Goal: Answer question/provide support: Share knowledge or assist other users

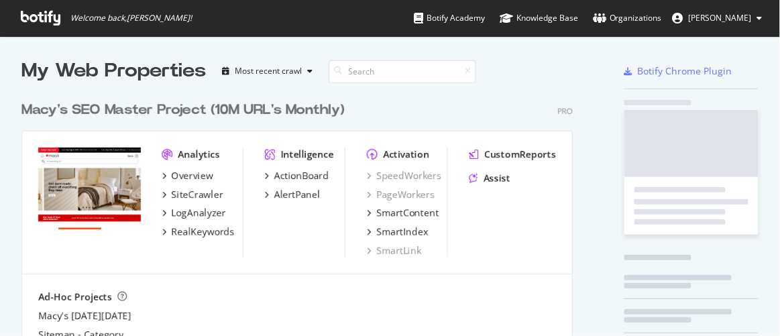
scroll to position [326, 761]
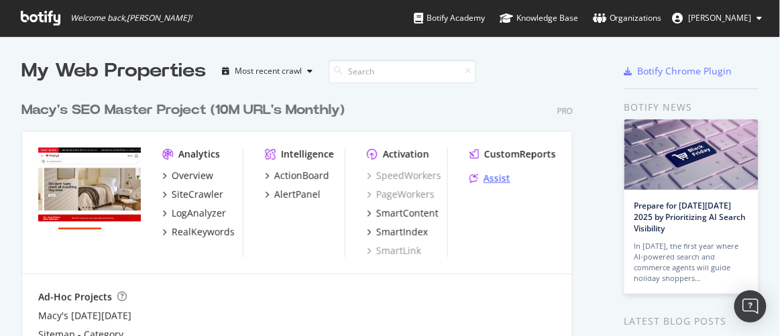
click at [497, 181] on div "Assist" at bounding box center [496, 178] width 27 height 13
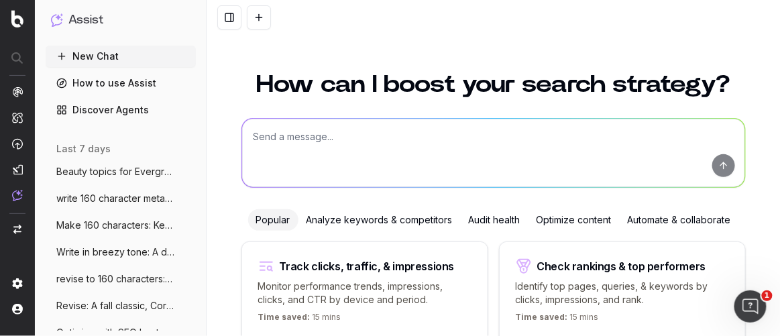
click at [465, 143] on textarea at bounding box center [493, 153] width 503 height 68
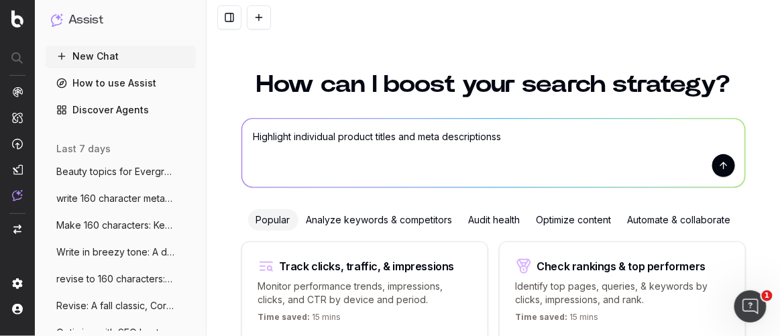
click at [351, 135] on textarea "Highlight individual product titles and meta descriptionss" at bounding box center [493, 153] width 503 height 68
click at [287, 132] on textarea "Highlight individual meta titles and meta descriptionss" at bounding box center [493, 153] width 503 height 68
click at [506, 135] on textarea "Highlight individual meta titles and meta descriptionss" at bounding box center [493, 153] width 503 height 68
click at [288, 133] on textarea "Highlight individual meta titles and meta descriptions in a graph:" at bounding box center [493, 153] width 503 height 68
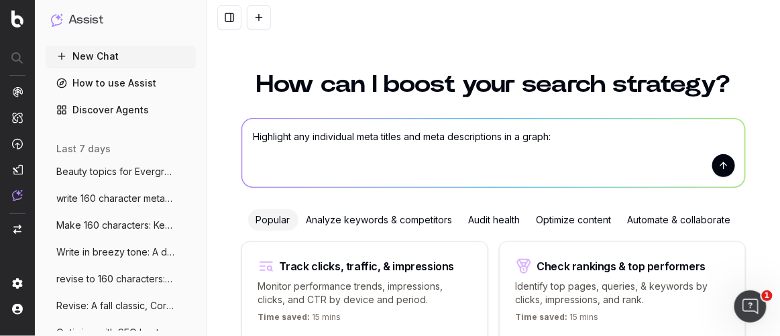
click at [503, 134] on textarea "Highlight any individual meta titles and meta descriptions in a graph:" at bounding box center [493, 153] width 503 height 68
click at [601, 145] on textarea "Highlight any individual meta titles and meta descriptions issues in a graph:" at bounding box center [493, 153] width 503 height 68
paste textarea "A Pea in the Pod Maternity Wool Boucle Peacoat | Macy's A Pea in the Pod Matern…"
type textarea "Highlight any individual meta titles and meta descriptions issues in a graph: A…"
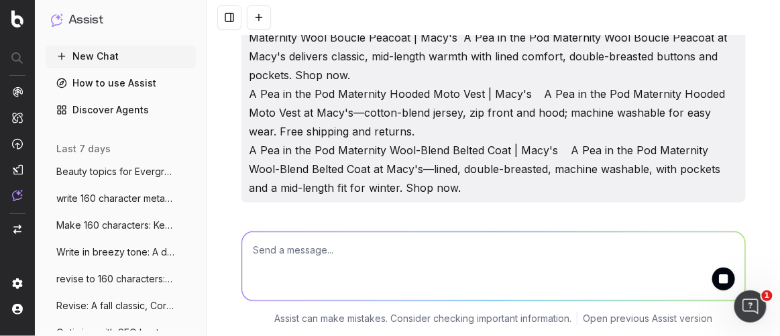
scroll to position [58, 0]
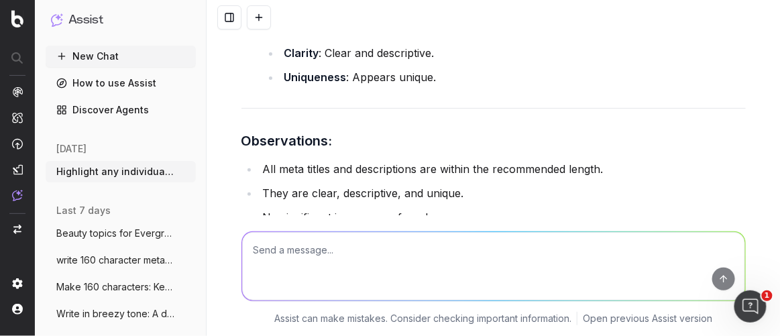
scroll to position [1276, 0]
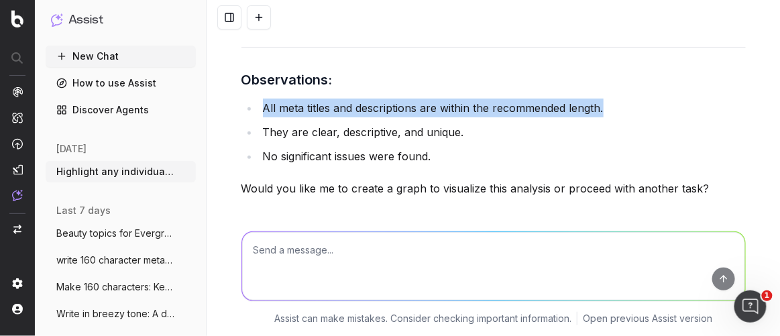
drag, startPoint x: 604, startPoint y: 105, endPoint x: 251, endPoint y: 103, distance: 352.6
click at [251, 103] on ul "All meta titles and descriptions are within the recommended length. They are cl…" at bounding box center [493, 132] width 504 height 67
copy li "All meta titles and descriptions are within the recommended length."
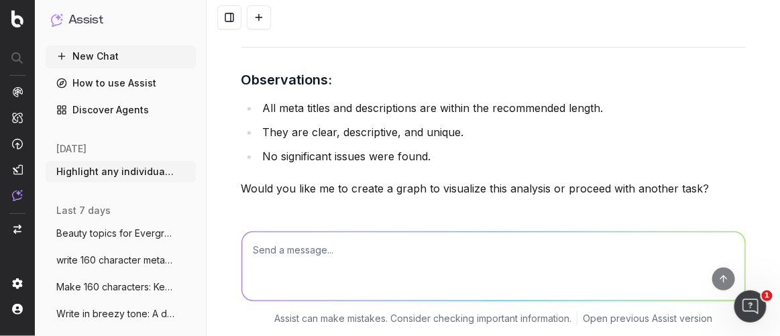
click at [326, 251] on textarea at bounding box center [493, 266] width 503 height 68
paste textarea "London Fog x Jeremy Scott Raincoat - Leopard-Lined"
drag, startPoint x: 497, startPoint y: 245, endPoint x: 131, endPoint y: 245, distance: 366.0
click at [131, 245] on div "Assist New Chat How to use Assist Discover Agents today Highlight any individua…" at bounding box center [390, 168] width 780 height 336
paste textarea "| Macy's London Fog x Jeremy Scott Raincoat – Leopard-Lined at Macy's: double-b…"
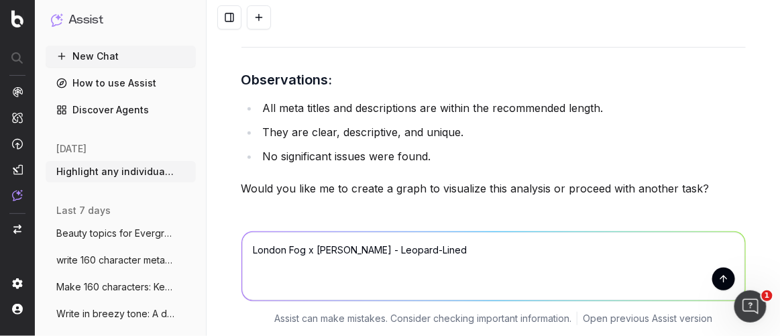
type textarea "London Fog x Jeremy Scott Raincoat - Leopard-Lined | Macy's London Fog x Jeremy…"
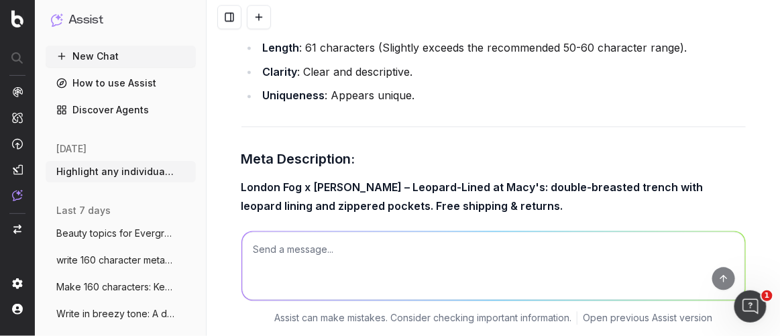
scroll to position [1822, 0]
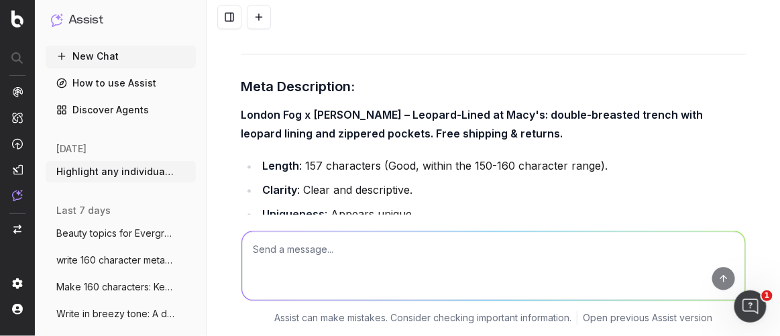
click at [359, 239] on textarea at bounding box center [493, 266] width 503 height 68
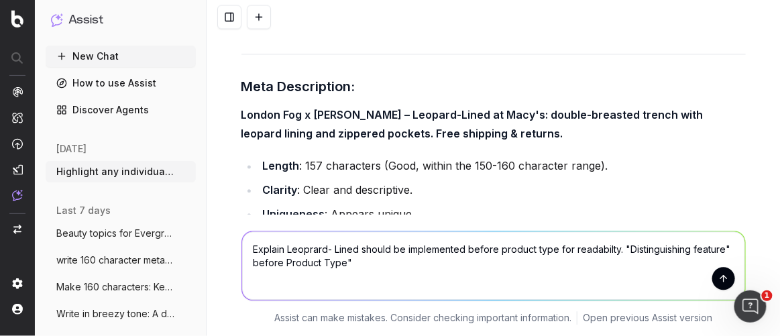
click at [280, 255] on textarea "Explain Leoprard- Lined should be implemented before product type for readabilt…" at bounding box center [493, 266] width 503 height 68
type textarea "Explain Leoprard- Lined should be implemented before product type for readabilt…"
click at [715, 268] on button "submit" at bounding box center [723, 278] width 23 height 23
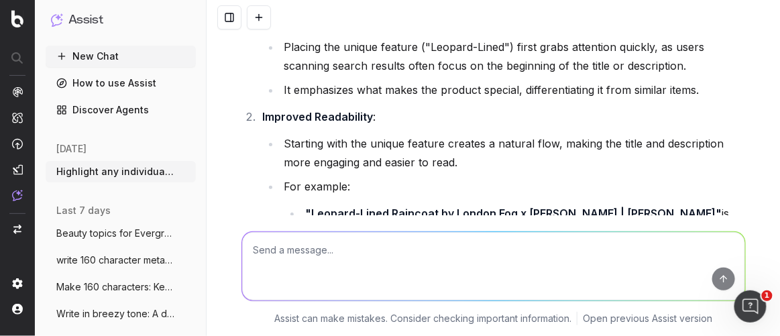
scroll to position [2396, 0]
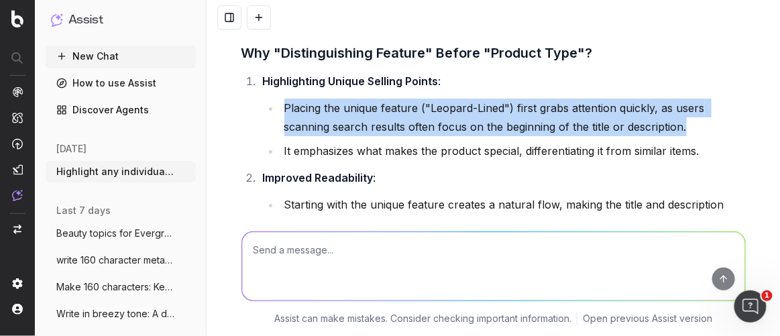
drag, startPoint x: 282, startPoint y: 80, endPoint x: 721, endPoint y: 107, distance: 440.5
click at [721, 107] on li "Placing the unique feature ("Leopard-Lined") first grabs attention quickly, as …" at bounding box center [512, 118] width 465 height 38
copy li "Placing the unique feature ("Leopard-Lined") first grabs attention quickly, as …"
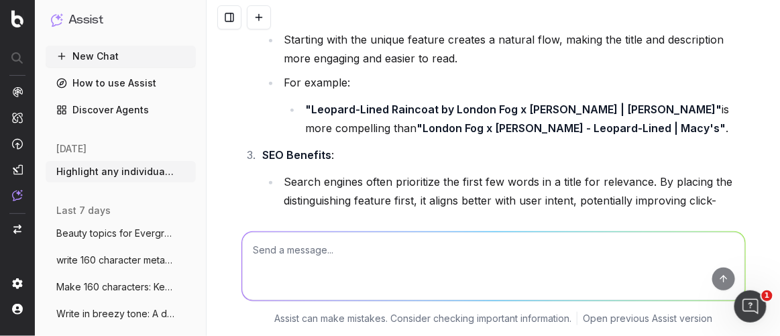
scroll to position [2579, 0]
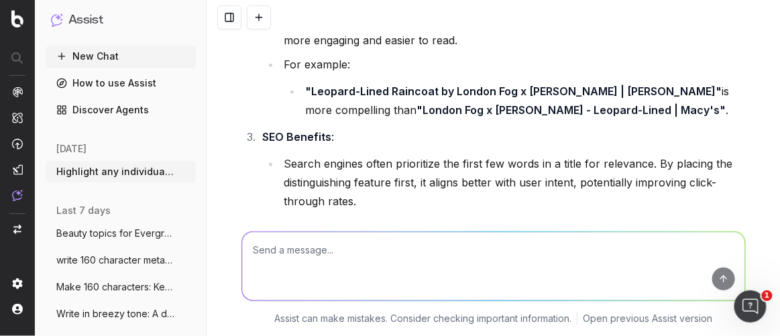
click at [326, 258] on textarea at bounding box center [493, 266] width 503 height 68
paste textarea "London Fog x Jeremy Scott Raincoat – Leopard-Lined at Macy's: double-breasted t…"
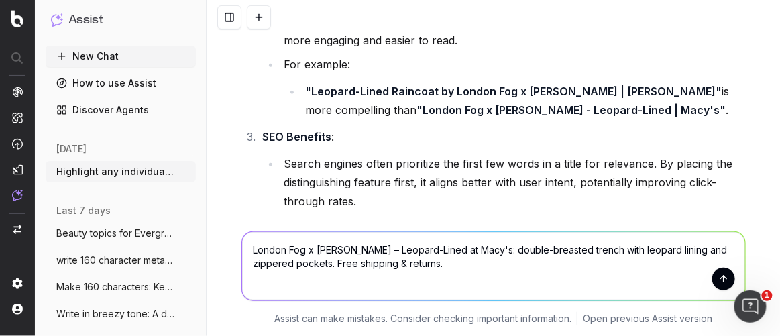
click at [247, 240] on textarea "London Fog x Jeremy Scott Raincoat – Leopard-Lined at Macy's: double-breasted t…" at bounding box center [493, 266] width 503 height 68
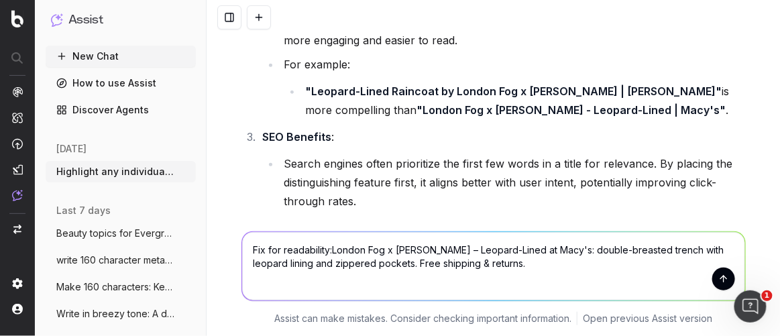
type textarea "Fix for readability: London Fog x Jeremy Scott Raincoat – Leopard-Lined at Macy…"
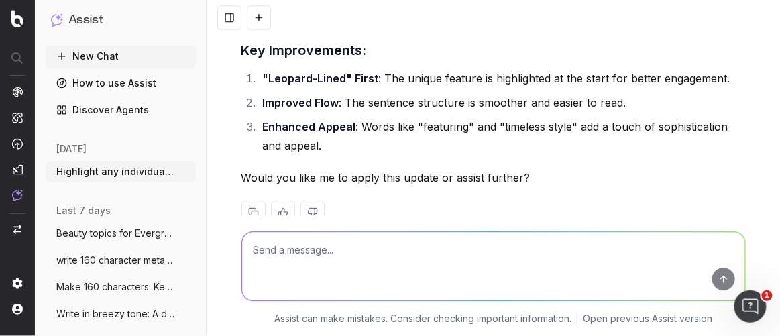
scroll to position [3239, 0]
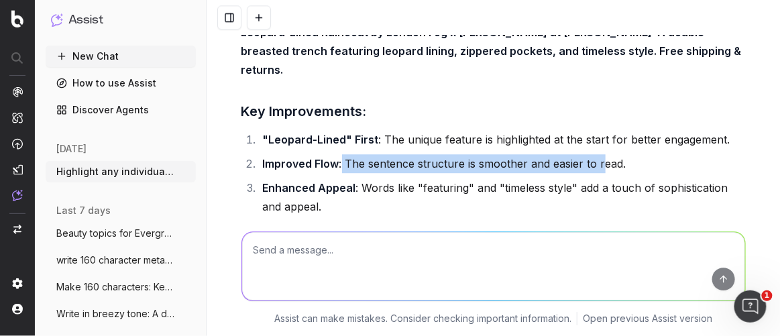
drag, startPoint x: 337, startPoint y: 120, endPoint x: 569, endPoint y: 132, distance: 232.2
click at [591, 154] on li "Improved Flow : The sentence structure is smoother and easier to read." at bounding box center [502, 163] width 487 height 19
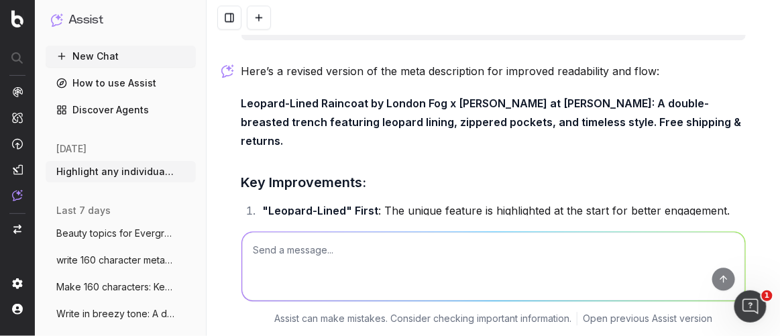
scroll to position [3179, 0]
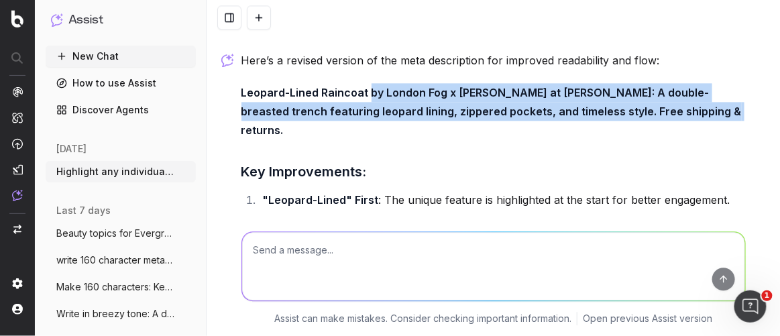
drag, startPoint x: 378, startPoint y: 70, endPoint x: 706, endPoint y: 90, distance: 328.3
click at [706, 90] on p "Leopard-Lined Raincoat by London Fog x Jeremy Scott at Macy's: A double-breaste…" at bounding box center [493, 111] width 504 height 56
click at [699, 90] on p "Leopard-Lined Raincoat by London Fog x Jeremy Scott at Macy's: A double-breaste…" at bounding box center [493, 111] width 504 height 56
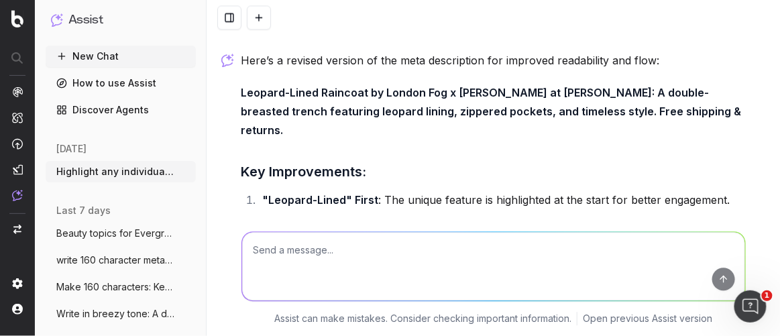
click at [614, 86] on strong "Leopard-Lined Raincoat by London Fog x Jeremy Scott at Macy's: A double-breaste…" at bounding box center [492, 111] width 503 height 51
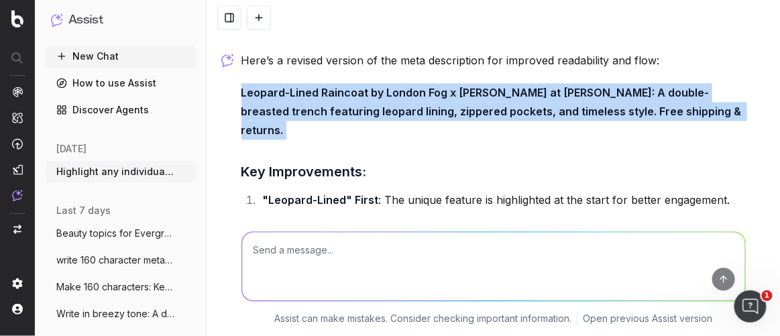
click at [614, 86] on strong "Leopard-Lined Raincoat by London Fog x Jeremy Scott at Macy's: A double-breaste…" at bounding box center [492, 111] width 503 height 51
copy strong "Leopard-Lined Raincoat by London Fog x Jeremy Scott at Macy's: A double-breaste…"
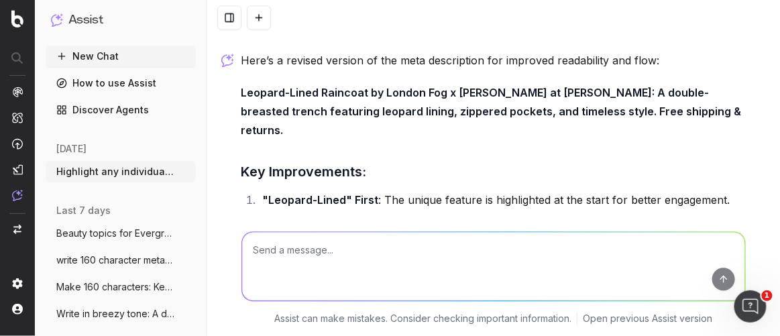
click at [282, 253] on textarea at bounding box center [493, 266] width 503 height 68
paste textarea "Leopard-Lined Raincoat by London Fog x Jeremy Scott at Macy's: A double-breaste…"
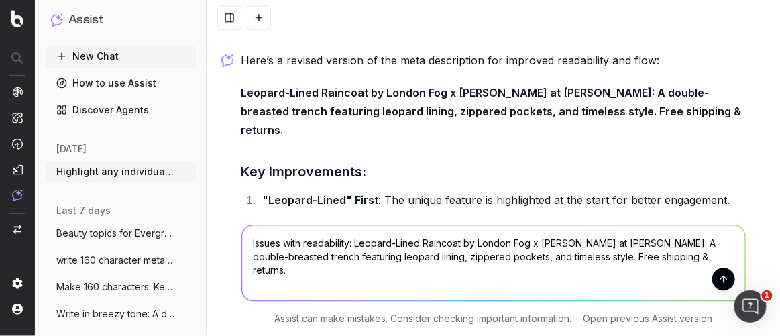
click at [248, 234] on textarea "Issues with readability: Leopard-Lined Raincoat by London Fog x Jeremy Scott at…" at bounding box center [493, 262] width 503 height 75
click at [246, 234] on textarea "Issues with readability: Leopard-Lined Raincoat by London Fog x Jeremy Scott at…" at bounding box center [493, 262] width 503 height 75
type textarea "List issues with readability: Leopard-Lined Raincoat by London Fog x Jeremy Sco…"
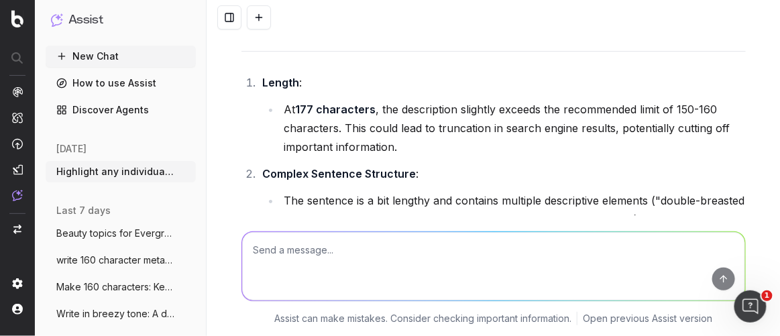
scroll to position [3605, 0]
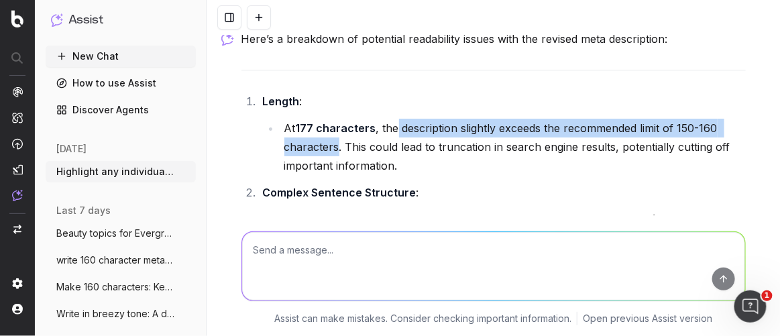
drag, startPoint x: 392, startPoint y: 88, endPoint x: 332, endPoint y: 111, distance: 64.1
click at [332, 119] on li "At 177 characters , the description slightly exceeds the recommended limit of 1…" at bounding box center [512, 147] width 465 height 56
copy li "description slightly exceeds the recommended limit of 150-160 characters"
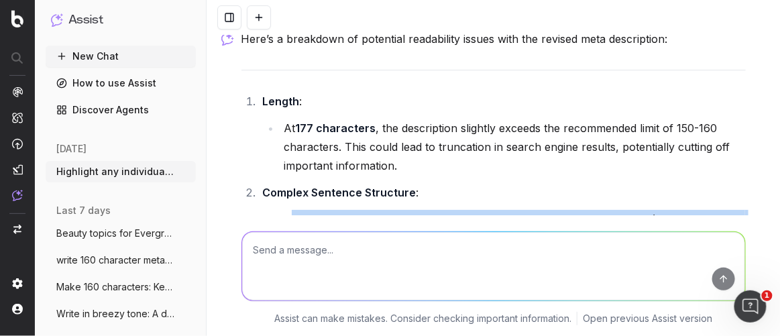
drag, startPoint x: 286, startPoint y: 174, endPoint x: 749, endPoint y: 174, distance: 463.2
click at [749, 174] on div "Highlight any individual meta titles and meta descriptions issues in a graph: A…" at bounding box center [492, 168] width 573 height 336
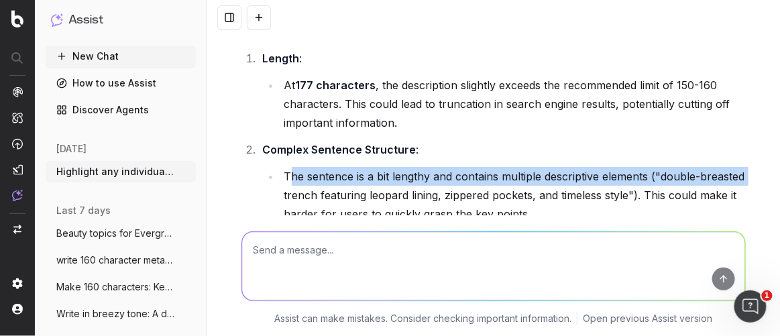
scroll to position [3666, 0]
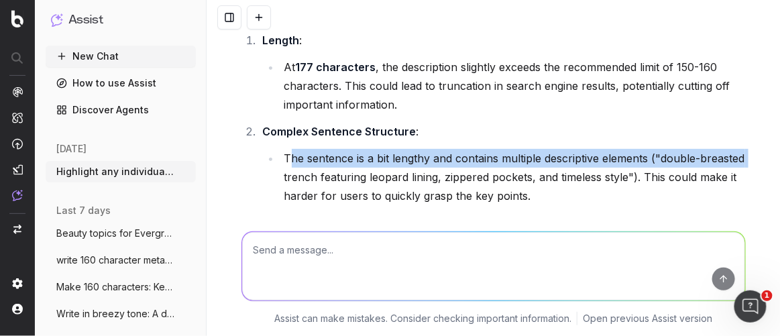
click at [524, 149] on li "The sentence is a bit lengthy and contains multiple descriptive elements ("doub…" at bounding box center [512, 177] width 465 height 56
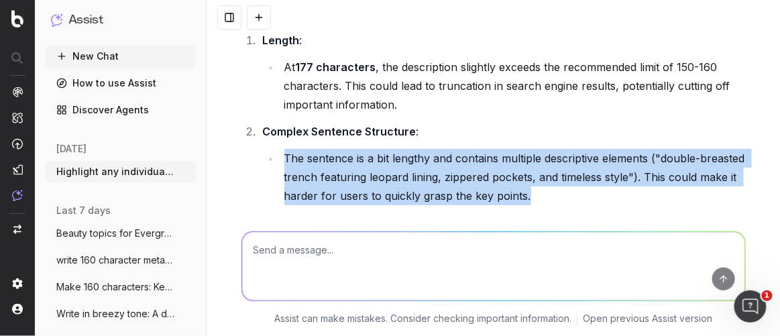
drag, startPoint x: 497, startPoint y: 155, endPoint x: 273, endPoint y: 105, distance: 230.0
click at [273, 122] on li "Complex Sentence Structure : The sentence is a bit lengthy and contains multipl…" at bounding box center [502, 163] width 487 height 83
copy li "The sentence is a bit lengthy and contains multiple descriptive elements ("doub…"
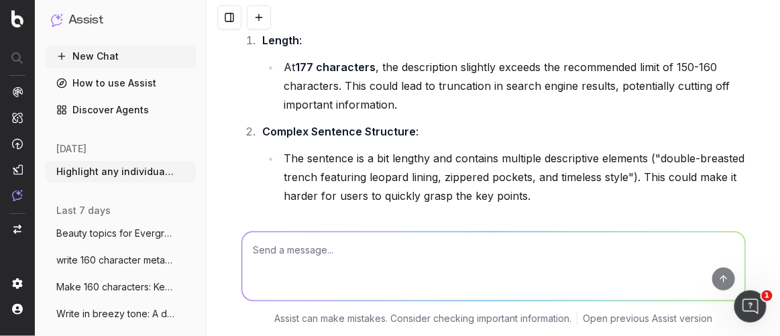
click at [314, 245] on textarea at bounding box center [493, 266] width 503 height 68
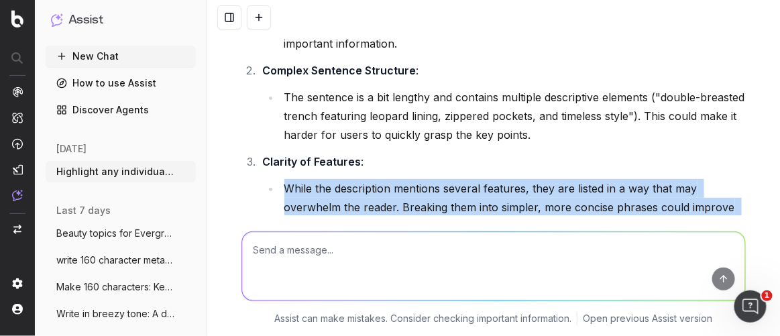
drag, startPoint x: 375, startPoint y: 186, endPoint x: 280, endPoint y: 139, distance: 105.8
click at [280, 179] on li "While the description mentions several features, they are listed in a way that …" at bounding box center [512, 207] width 465 height 56
copy li "While the description mentions several features, they are listed in a way that …"
drag, startPoint x: 330, startPoint y: 180, endPoint x: 341, endPoint y: 180, distance: 11.4
click at [330, 179] on li "While the description mentions several features, they are listed in a way that …" at bounding box center [512, 207] width 465 height 56
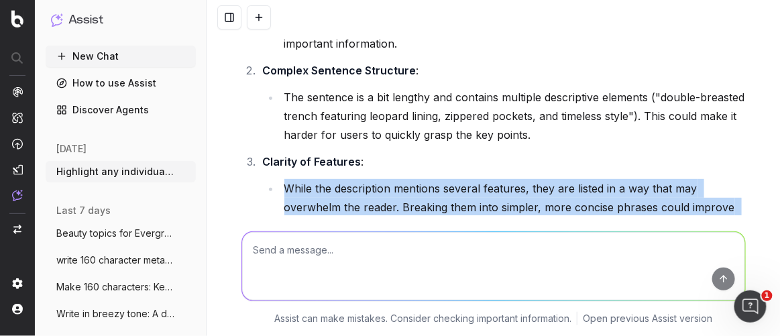
click at [353, 184] on li "While the description mentions several features, they are listed in a way that …" at bounding box center [512, 207] width 465 height 56
drag, startPoint x: 351, startPoint y: 188, endPoint x: 278, endPoint y: 142, distance: 85.5
click at [280, 179] on li "While the description mentions several features, they are listed in a way that …" at bounding box center [512, 207] width 465 height 56
copy li "While the description mentions several features, they are listed in a way that …"
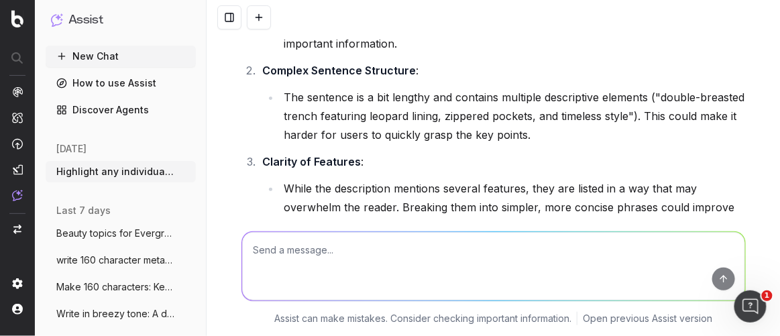
click at [357, 255] on textarea at bounding box center [493, 266] width 503 height 68
paste textarea "MANGO Hooded Quilted Puffer Coat - Mid-Length at Macy's keeps you warm with ins…"
type textarea "Revise to be better meta description: MANGO Hooded Quilted Puffer Coat - Mid-Le…"
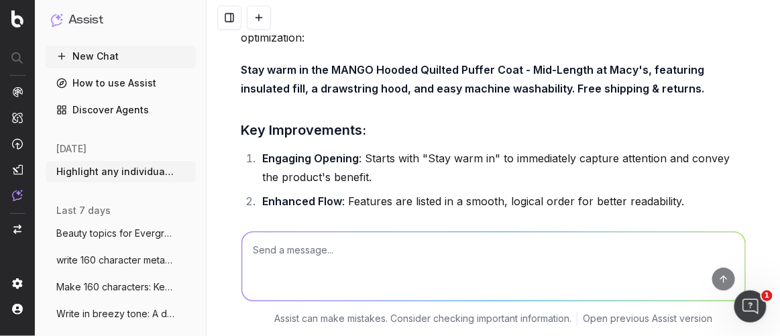
scroll to position [4470, 0]
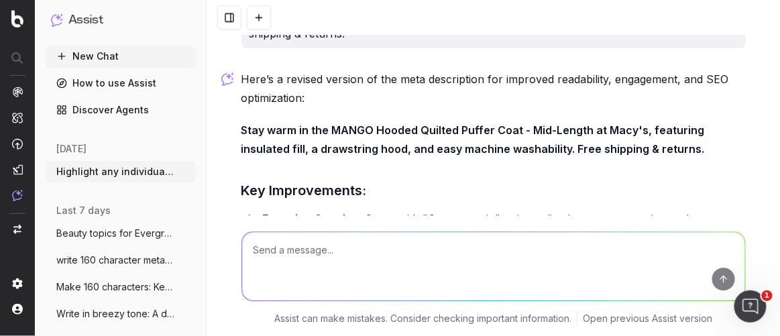
click at [393, 123] on strong "Stay warm in the MANGO Hooded Quilted Puffer Coat - Mid-Length at Macy's, featu…" at bounding box center [474, 139] width 466 height 32
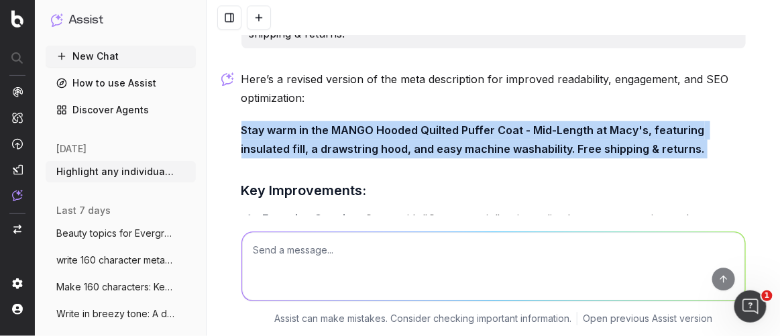
click at [393, 123] on strong "Stay warm in the MANGO Hooded Quilted Puffer Coat - Mid-Length at Macy's, featu…" at bounding box center [474, 139] width 466 height 32
copy strong "Stay warm in the MANGO Hooded Quilted Puffer Coat - Mid-Length at Macy's, featu…"
